Goal: Check status: Check status

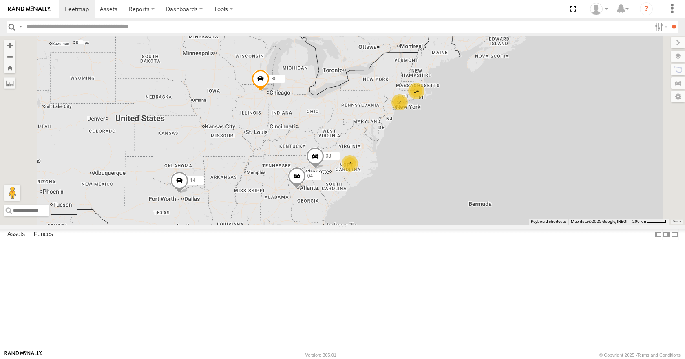
drag, startPoint x: 0, startPoint y: 0, endPoint x: 429, endPoint y: 175, distance: 463.5
click at [429, 175] on div "35 14 04 03 14 2 2" at bounding box center [342, 130] width 685 height 188
drag, startPoint x: 463, startPoint y: 182, endPoint x: 478, endPoint y: 173, distance: 17.6
click at [478, 173] on div "35 14 04 03 14 2 2" at bounding box center [342, 130] width 685 height 188
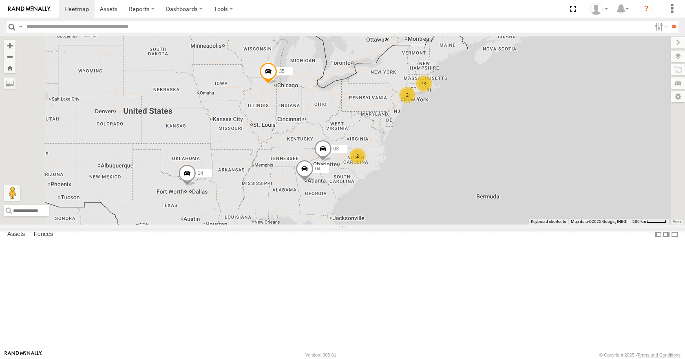
drag, startPoint x: 485, startPoint y: 165, endPoint x: 477, endPoint y: 167, distance: 8.4
click at [477, 167] on div "35 14 04 03 14 2 2" at bounding box center [342, 130] width 685 height 188
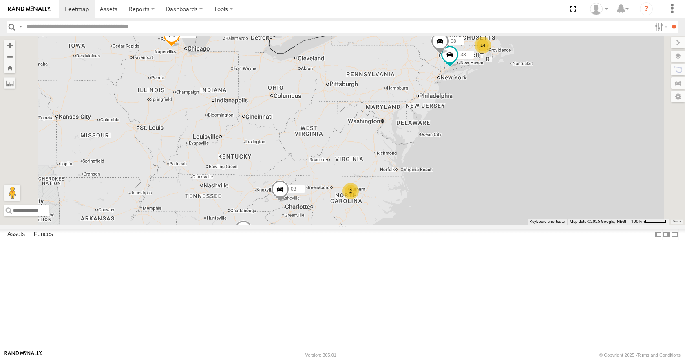
drag, startPoint x: 477, startPoint y: 177, endPoint x: 494, endPoint y: 157, distance: 26.7
click at [494, 157] on div "35 14 04 03 14 33 08 2" at bounding box center [342, 130] width 685 height 188
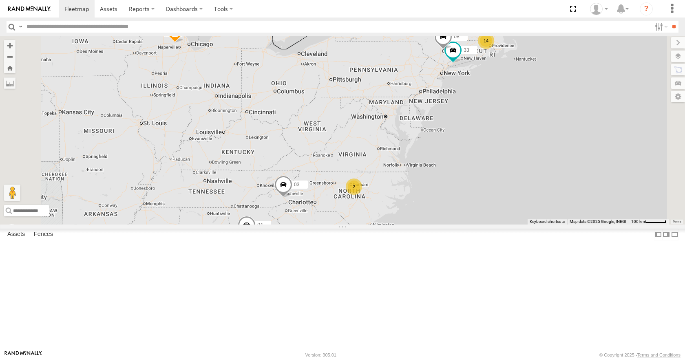
drag, startPoint x: 427, startPoint y: 197, endPoint x: 430, endPoint y: 192, distance: 6.4
click at [430, 192] on div "35 14 04 03 14 33 08 2" at bounding box center [342, 130] width 685 height 188
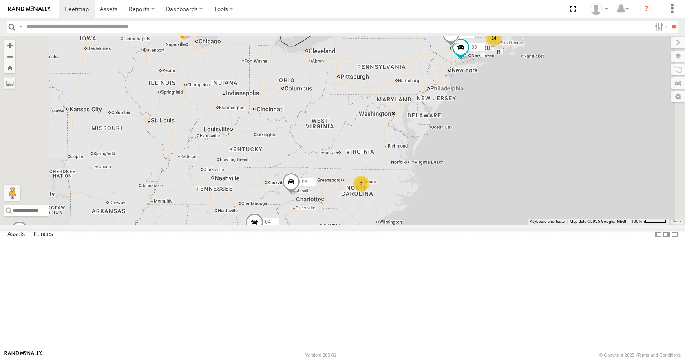
click at [440, 188] on div "35 14 04 03 14 33 08 2" at bounding box center [342, 130] width 685 height 188
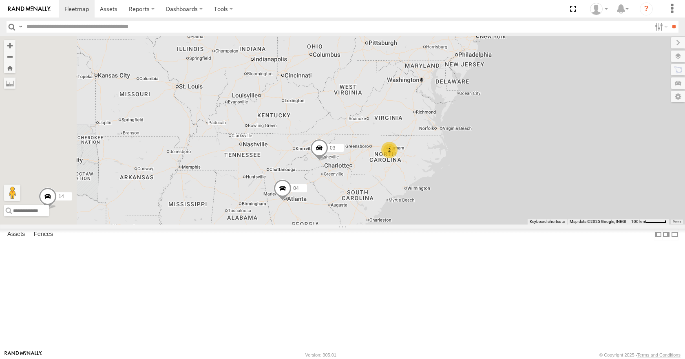
drag, startPoint x: 441, startPoint y: 186, endPoint x: 470, endPoint y: 151, distance: 45.4
click at [470, 151] on div "35 14 04 03 14 33 08 2" at bounding box center [342, 130] width 685 height 188
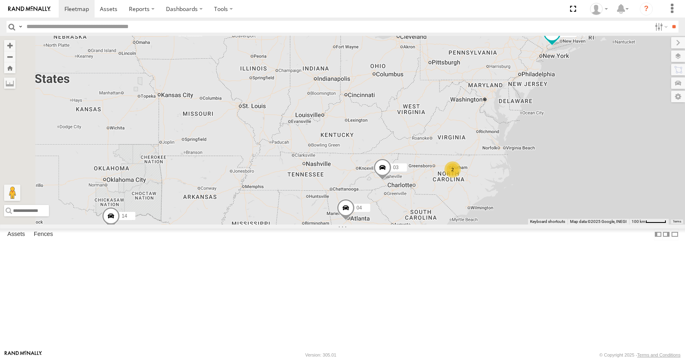
drag, startPoint x: 470, startPoint y: 151, endPoint x: 536, endPoint y: 170, distance: 68.0
click at [536, 170] on div "35 14 04 03 14 33 08 2" at bounding box center [342, 130] width 685 height 188
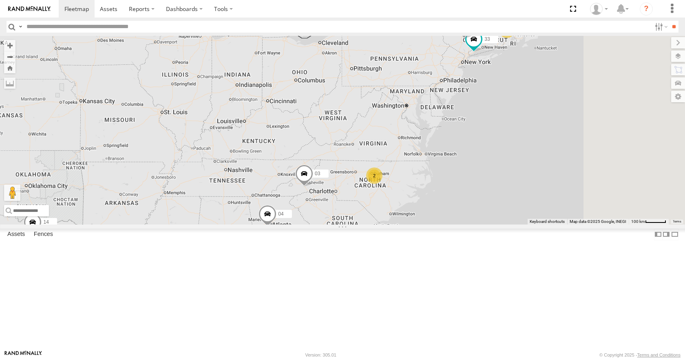
drag, startPoint x: 552, startPoint y: 168, endPoint x: 468, endPoint y: 170, distance: 84.5
click at [468, 170] on div "35 14 04 03 13 33 08 2" at bounding box center [342, 130] width 685 height 188
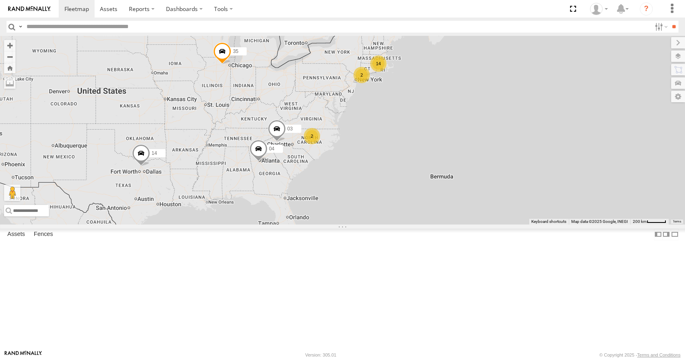
drag, startPoint x: 342, startPoint y: 148, endPoint x: 427, endPoint y: 140, distance: 85.6
click at [427, 140] on div "35 14 04 03 14 2 2" at bounding box center [342, 130] width 685 height 188
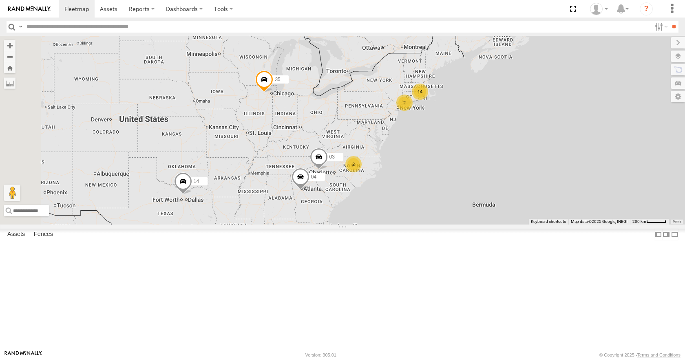
drag, startPoint x: 495, startPoint y: 177, endPoint x: 453, endPoint y: 187, distance: 43.3
click at [453, 187] on div "14 35 14 2 04 2 03" at bounding box center [342, 130] width 685 height 188
